Goal: Find specific page/section

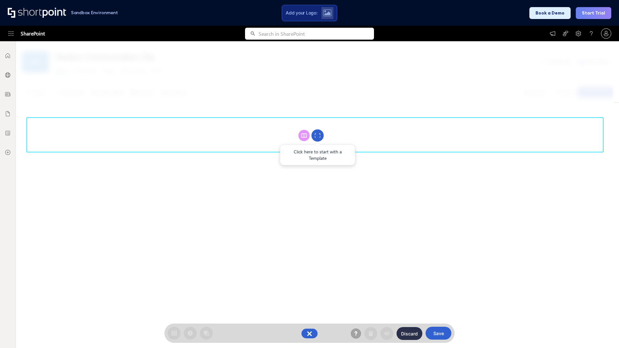
click at [317, 135] on circle at bounding box center [317, 136] width 12 height 12
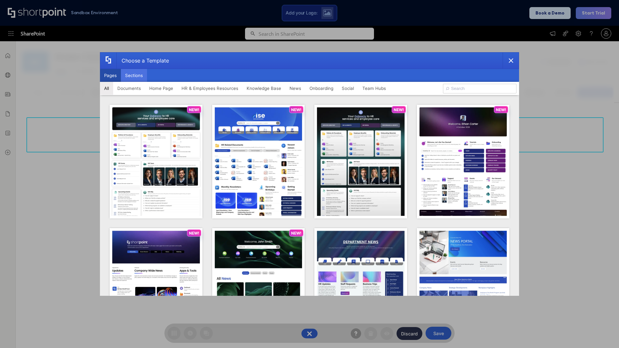
click at [134, 75] on button "Sections" at bounding box center [134, 75] width 26 height 13
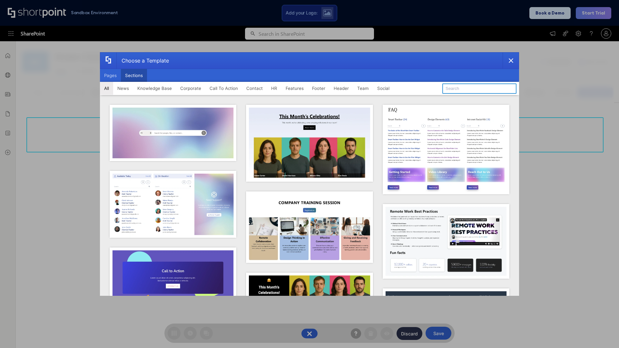
type input "Footer 6"
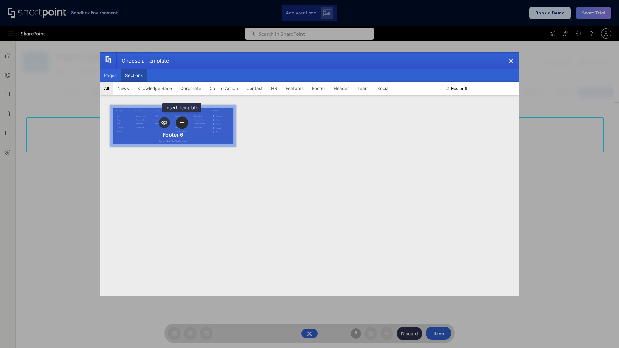
click at [182, 122] on icon "template selector" at bounding box center [182, 122] width 5 height 5
